Goal: Task Accomplishment & Management: Manage account settings

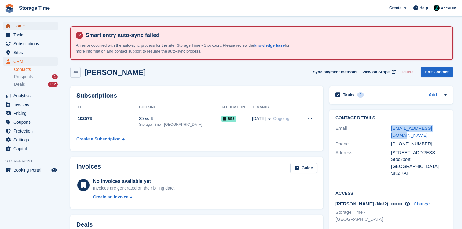
click at [15, 25] on span "Home" at bounding box center [31, 26] width 37 height 9
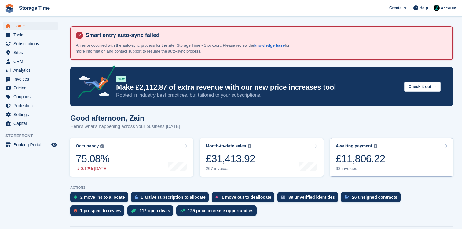
click at [399, 162] on link "Awaiting payment The total outstanding balance on all open invoices. £11,806.22…" at bounding box center [392, 157] width 124 height 39
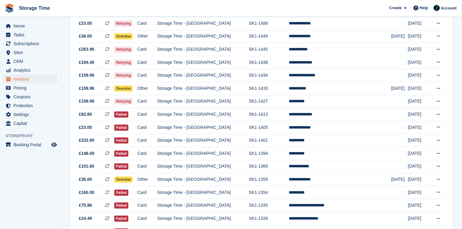
scroll to position [596, 0]
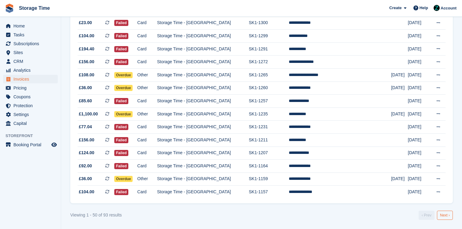
click at [442, 214] on link "Next ›" at bounding box center [445, 215] width 16 height 9
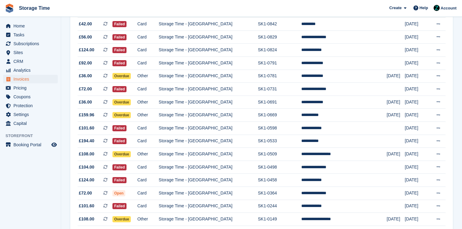
scroll to position [504, 0]
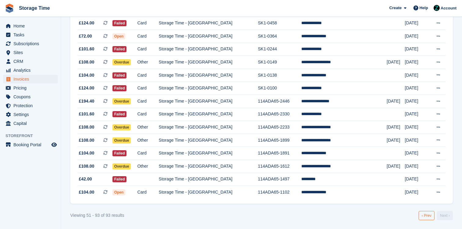
click at [428, 214] on link "‹ Prev" at bounding box center [427, 215] width 16 height 9
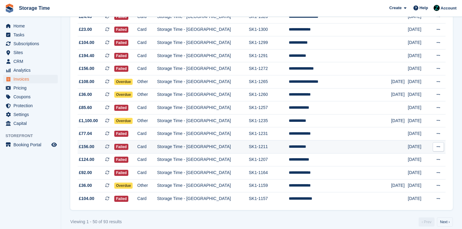
scroll to position [596, 0]
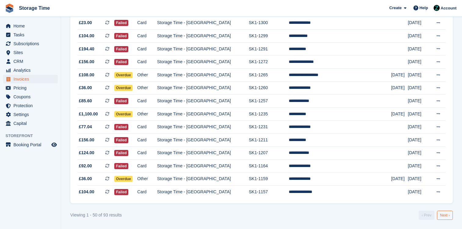
click at [447, 213] on link "Next ›" at bounding box center [445, 215] width 16 height 9
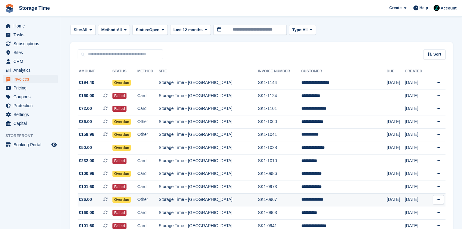
scroll to position [504, 0]
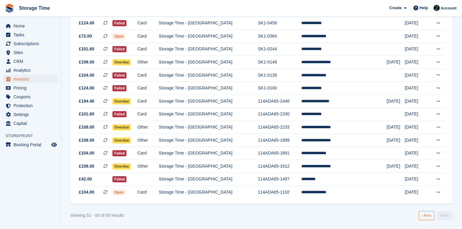
click at [426, 216] on link "‹ Prev" at bounding box center [427, 215] width 16 height 9
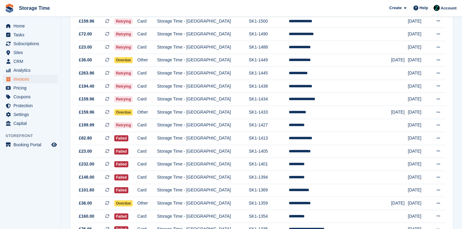
scroll to position [353, 0]
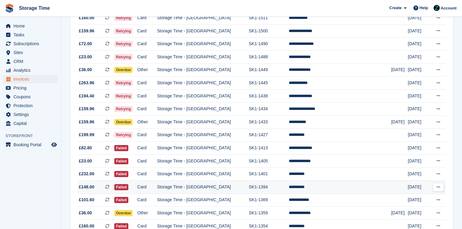
click at [323, 186] on td "**********" at bounding box center [340, 187] width 102 height 13
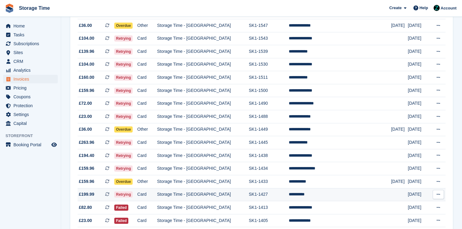
scroll to position [291, 0]
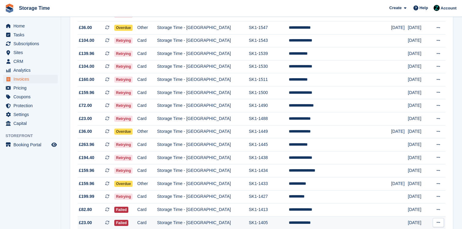
click at [304, 222] on td "**********" at bounding box center [340, 223] width 102 height 13
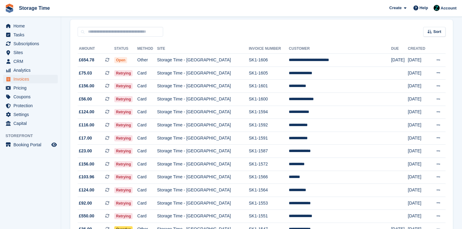
scroll to position [88, 0]
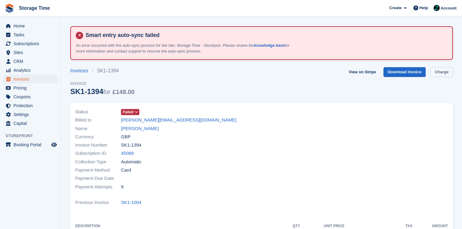
click at [437, 74] on link "Charge" at bounding box center [442, 72] width 22 height 10
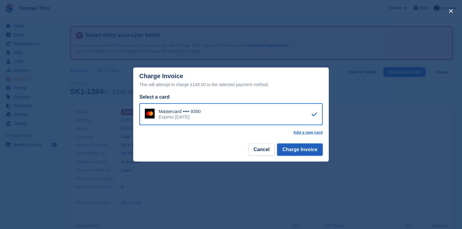
click at [299, 152] on button "Charge Invoice" at bounding box center [300, 150] width 46 height 12
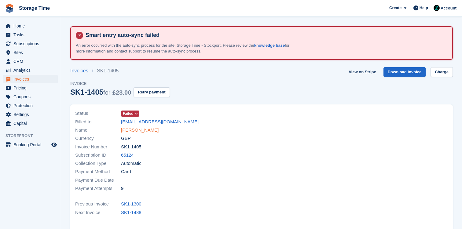
click at [138, 128] on link "[PERSON_NAME]" at bounding box center [140, 130] width 38 height 7
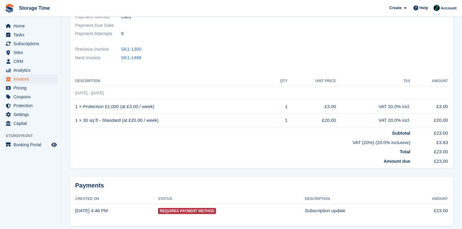
scroll to position [23, 0]
